Goal: Information Seeking & Learning: Learn about a topic

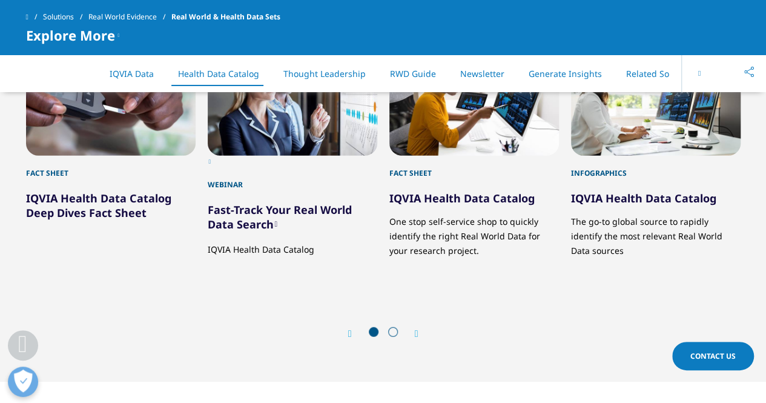
scroll to position [1442, 0]
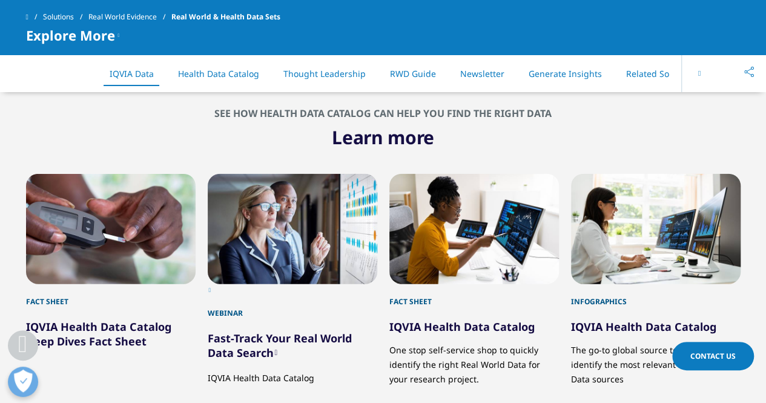
scroll to position [1369, 0]
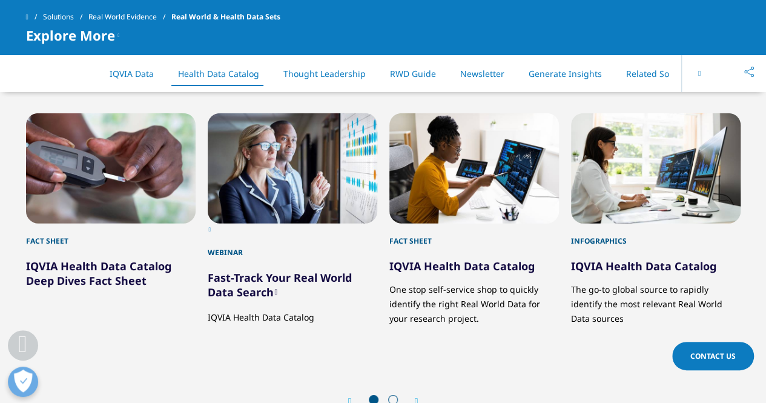
click at [108, 271] on link "IQVIA Health Data Catalog Deep Dives Fact Sheet" at bounding box center [98, 273] width 145 height 29
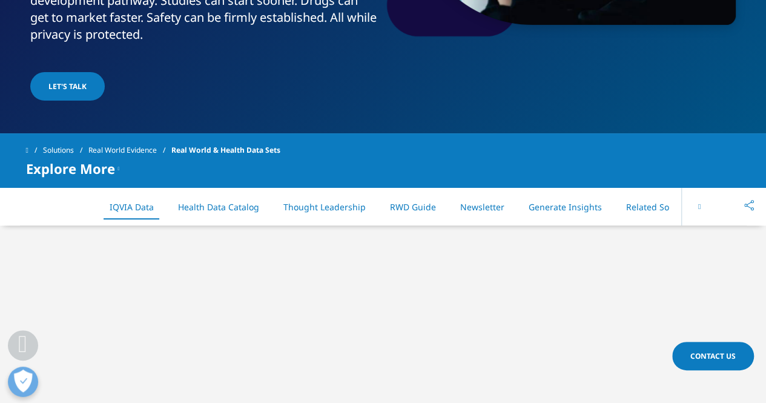
scroll to position [488, 0]
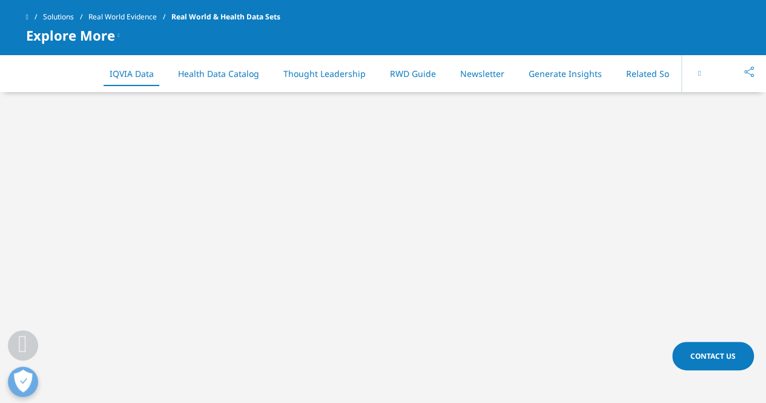
click at [398, 75] on link "RWD Guide" at bounding box center [413, 74] width 46 height 12
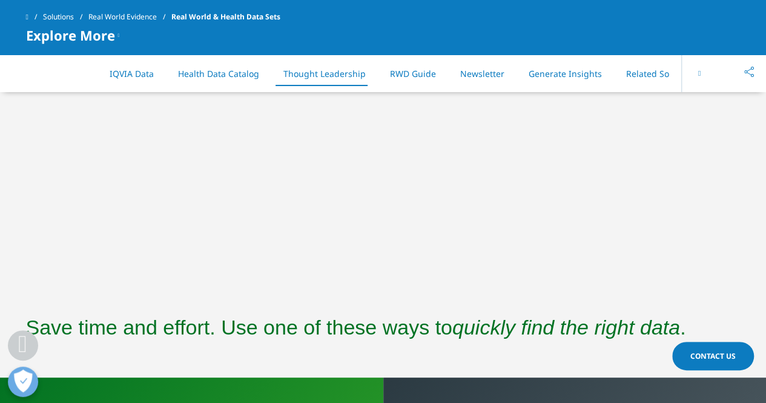
scroll to position [2126, 0]
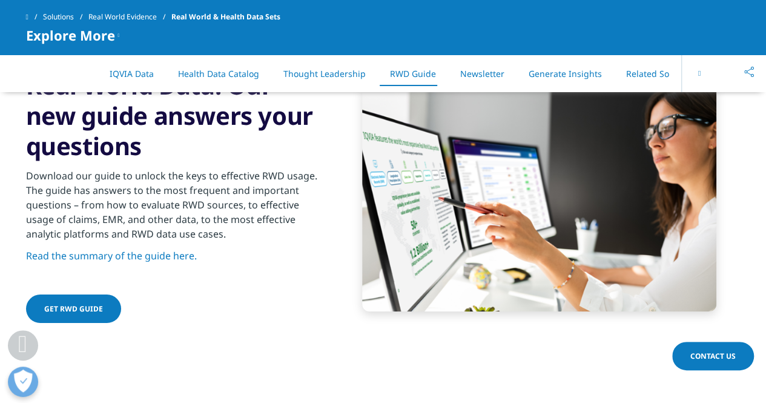
click at [85, 311] on link "Get RWD Guide" at bounding box center [73, 308] width 95 height 28
click at [131, 254] on link "Read the summary of the guide here." at bounding box center [111, 255] width 171 height 13
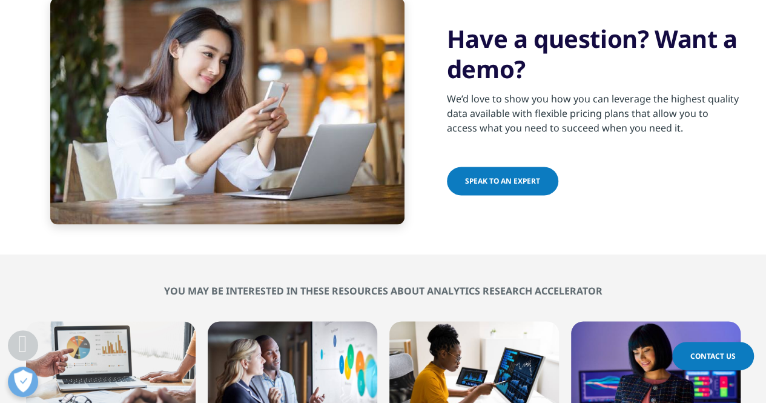
scroll to position [900, 0]
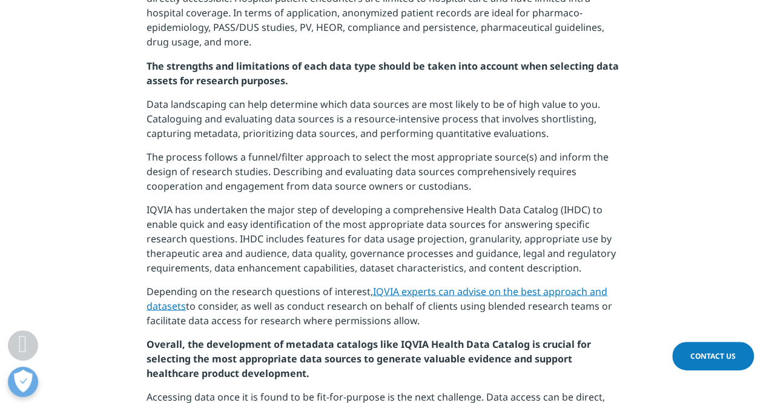
scroll to position [1090, 0]
